Goal: Task Accomplishment & Management: Manage account settings

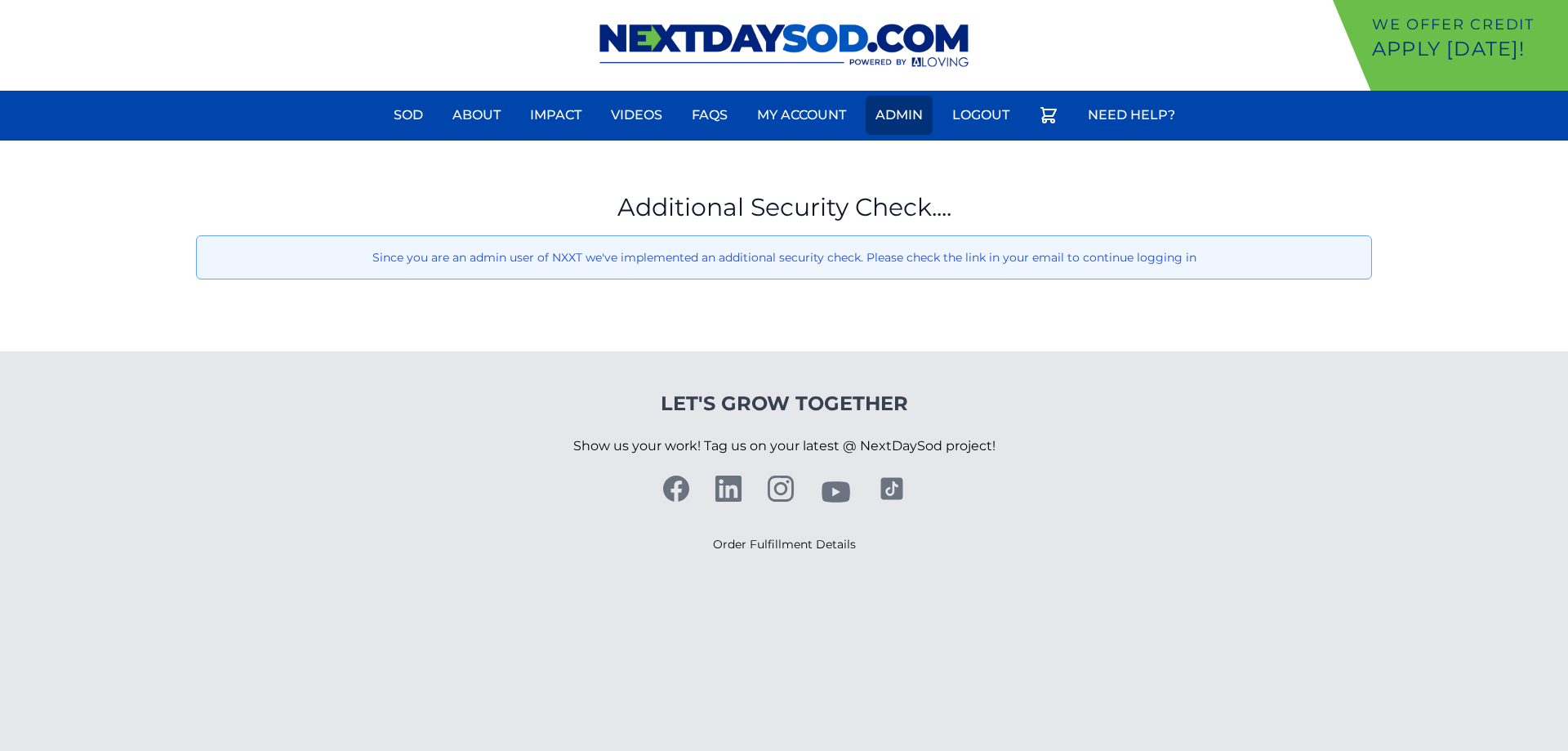
click at [877, 118] on link "Admin" at bounding box center [899, 115] width 67 height 39
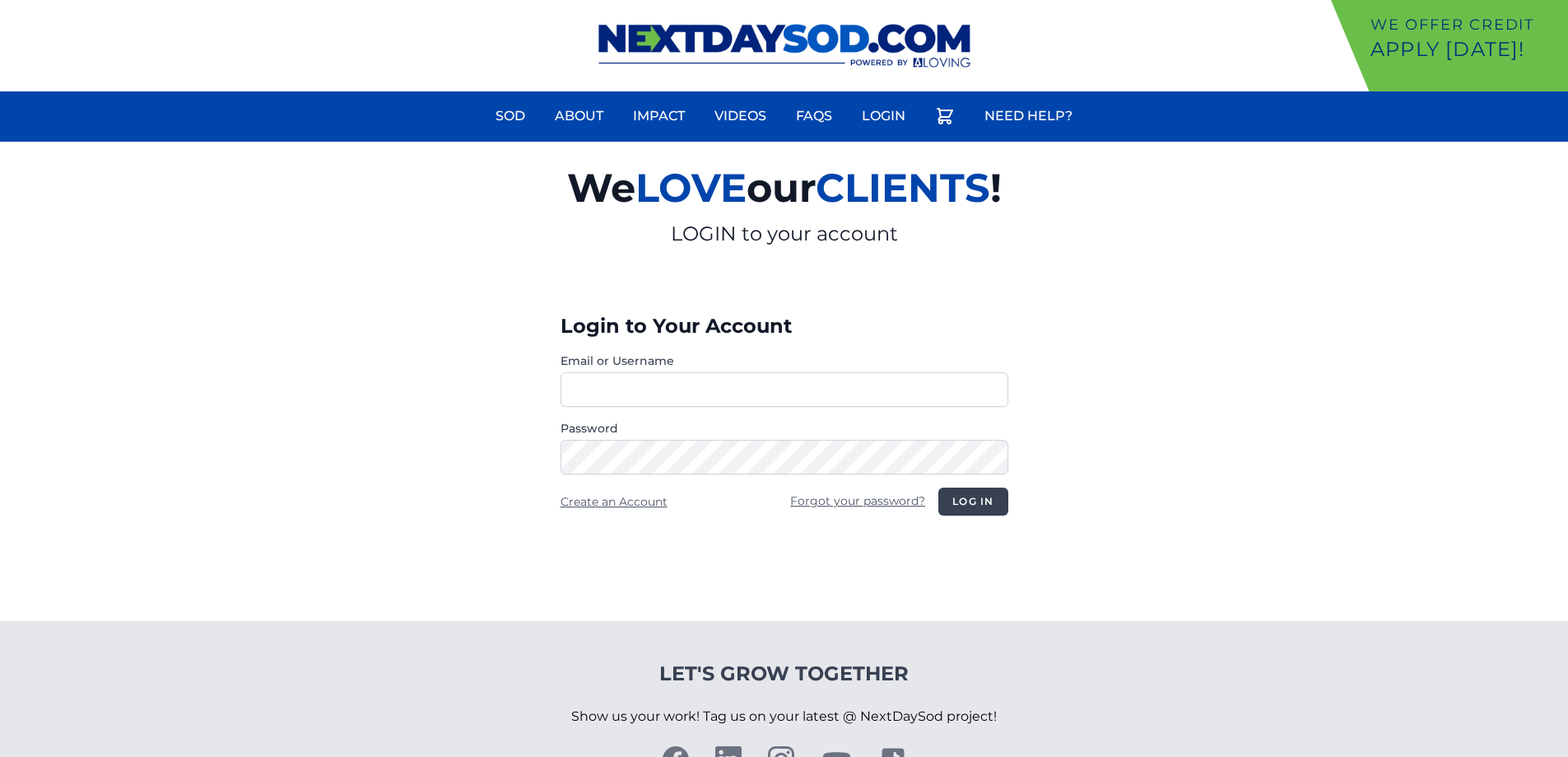
type input "**********"
click at [968, 507] on button "Log in" at bounding box center [973, 501] width 69 height 28
